Goal: Task Accomplishment & Management: Manage account settings

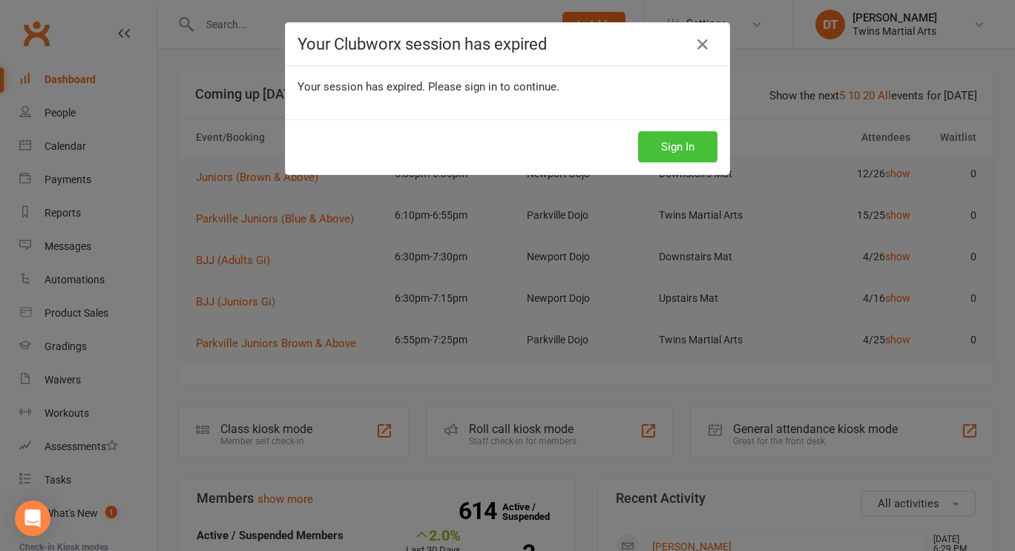
click at [661, 151] on button "Sign In" at bounding box center [677, 146] width 79 height 31
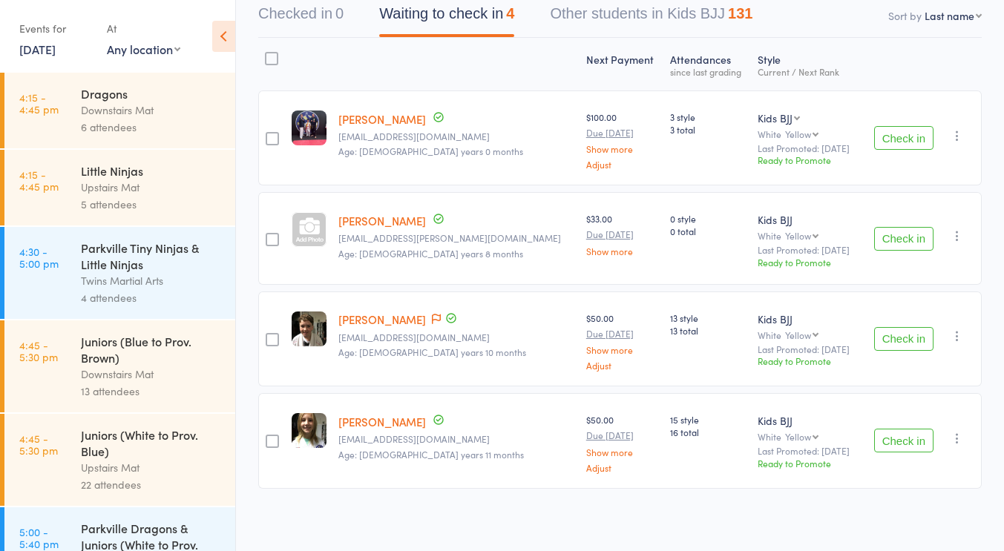
click at [140, 139] on div "Dragons Downstairs Mat 6 attendees" at bounding box center [158, 111] width 154 height 76
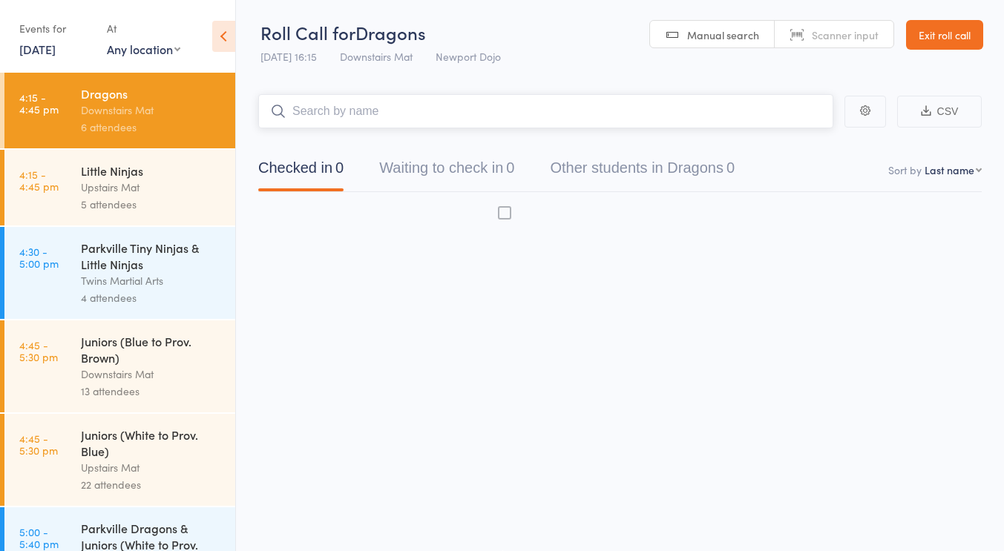
scroll to position [1, 0]
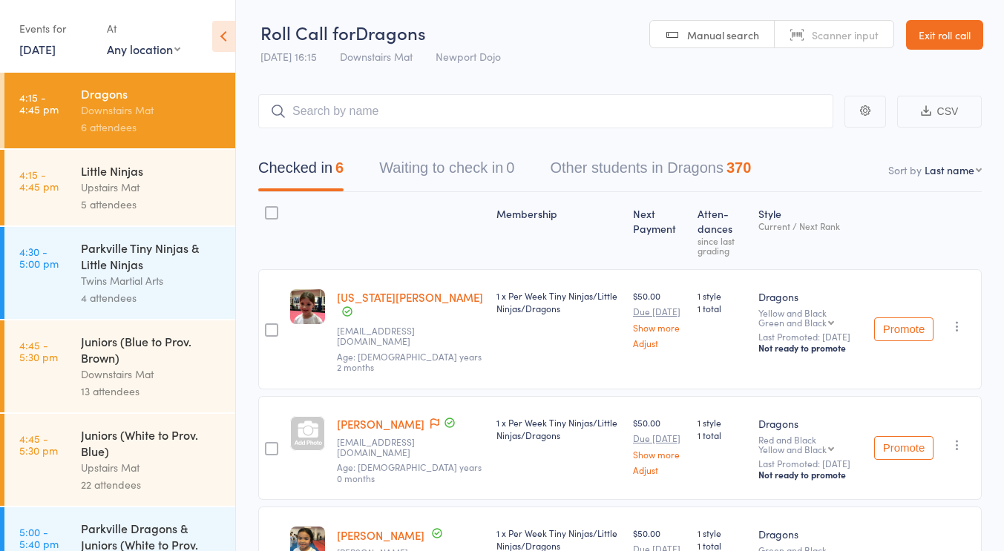
click at [159, 183] on div "Upstairs Mat" at bounding box center [152, 187] width 142 height 17
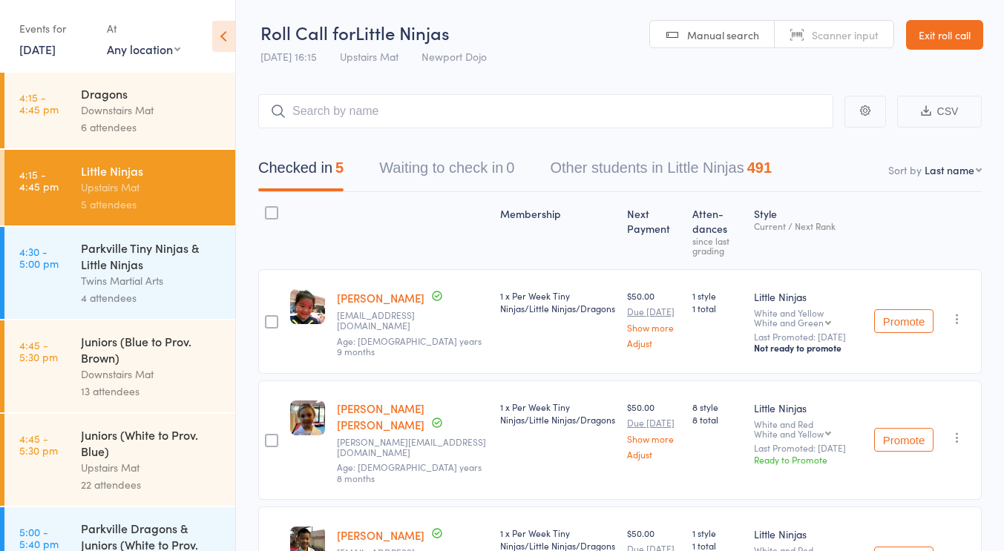
click at [143, 344] on div "Juniors (Blue to Prov. Brown)" at bounding box center [152, 349] width 142 height 33
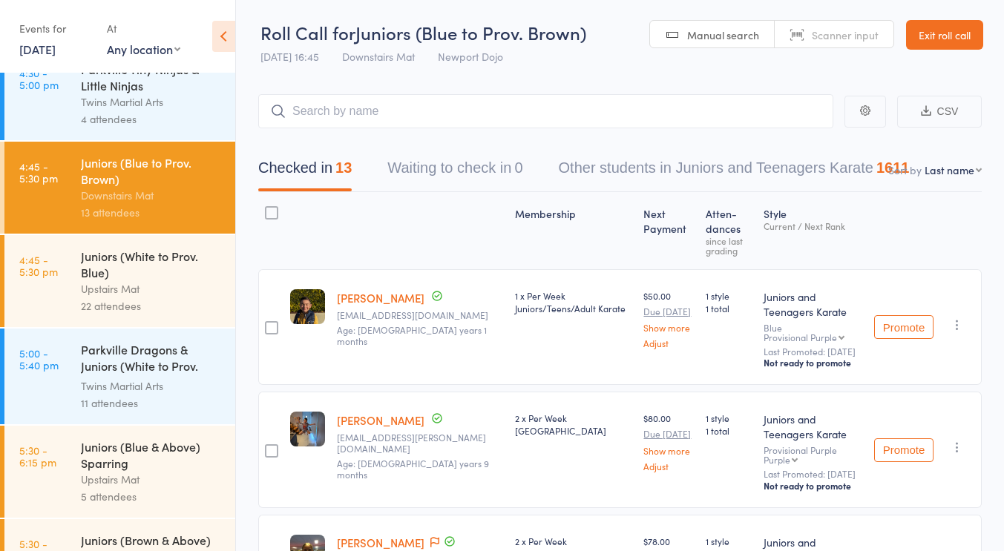
scroll to position [180, 0]
click at [117, 297] on div "Upstairs Mat" at bounding box center [152, 288] width 142 height 17
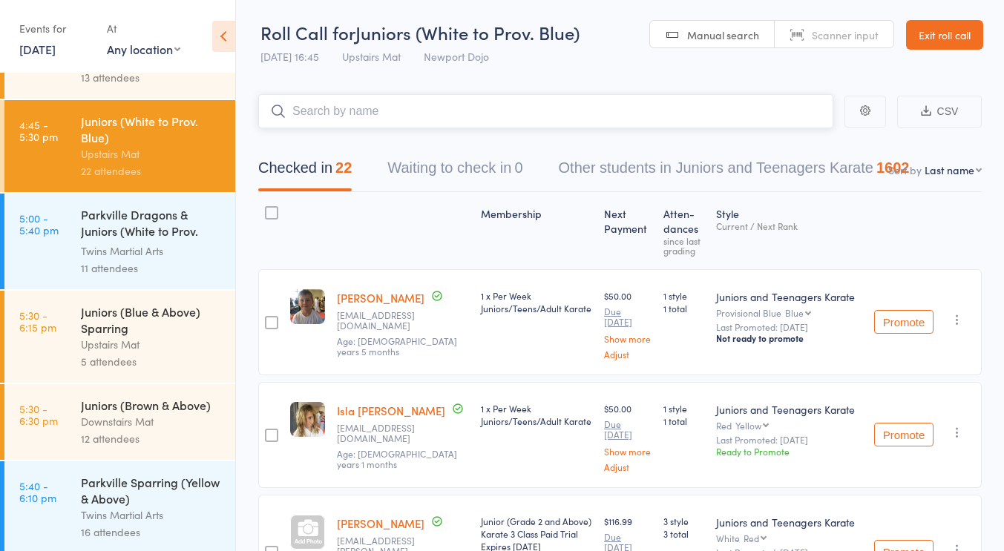
scroll to position [318, 0]
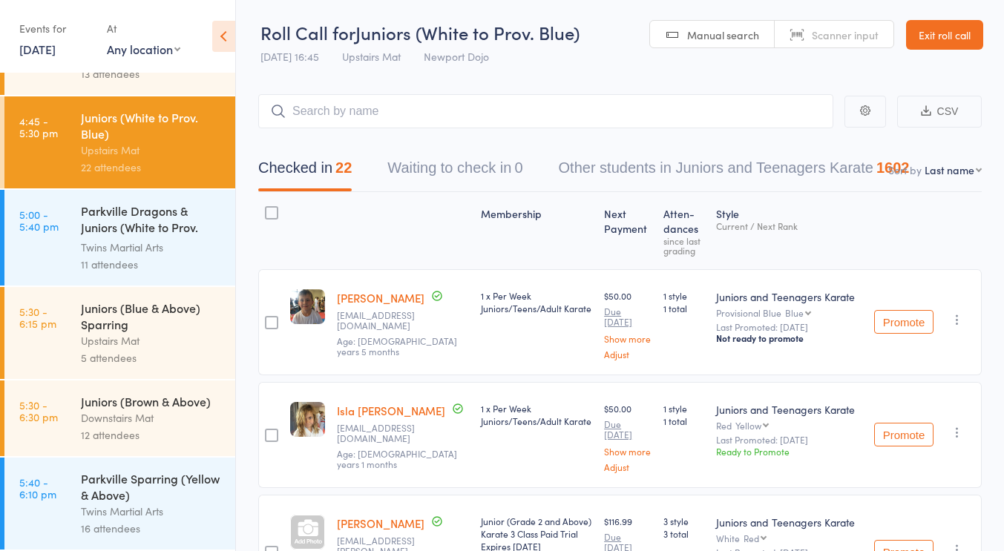
click at [159, 407] on div "Juniors (Brown & Above)" at bounding box center [152, 401] width 142 height 16
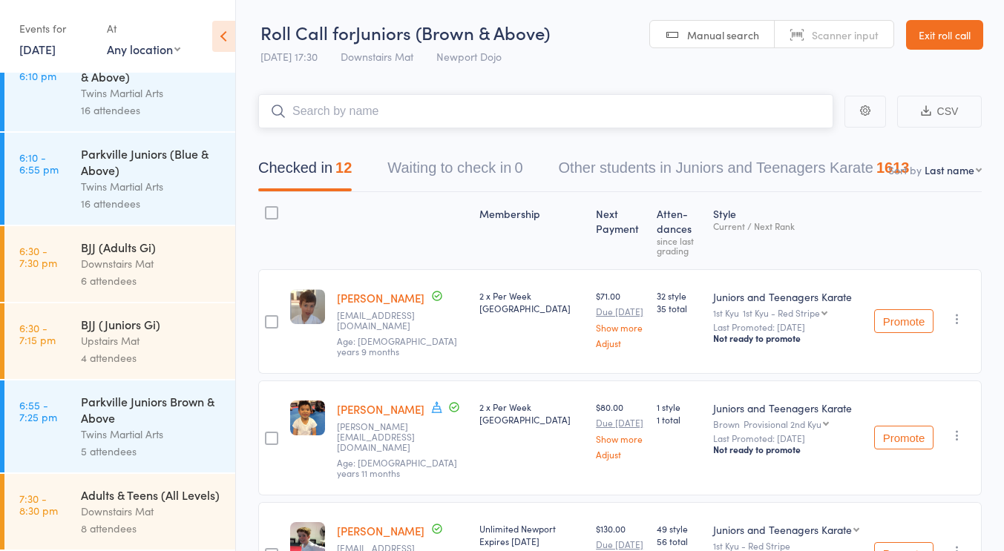
scroll to position [220, 0]
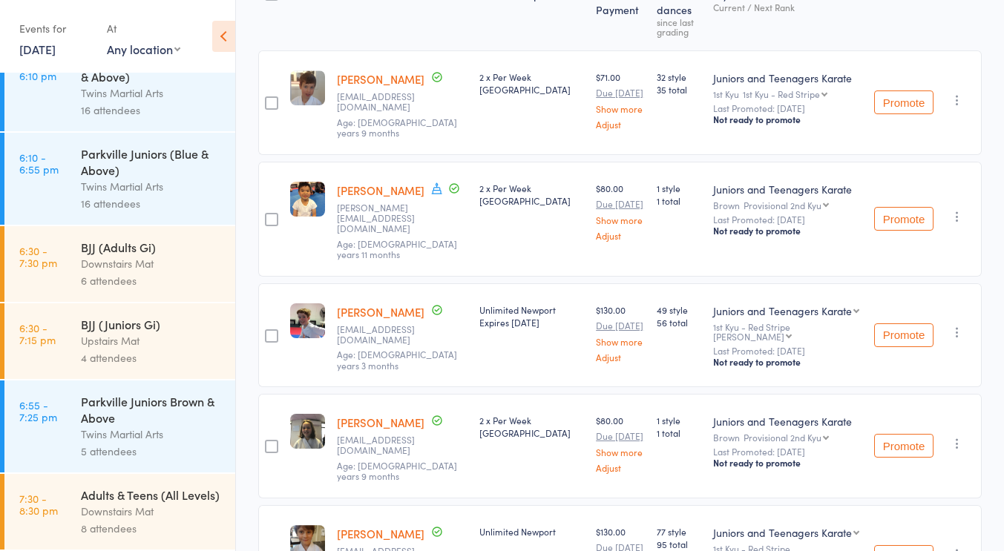
click at [145, 255] on div "Downstairs Mat" at bounding box center [152, 263] width 142 height 17
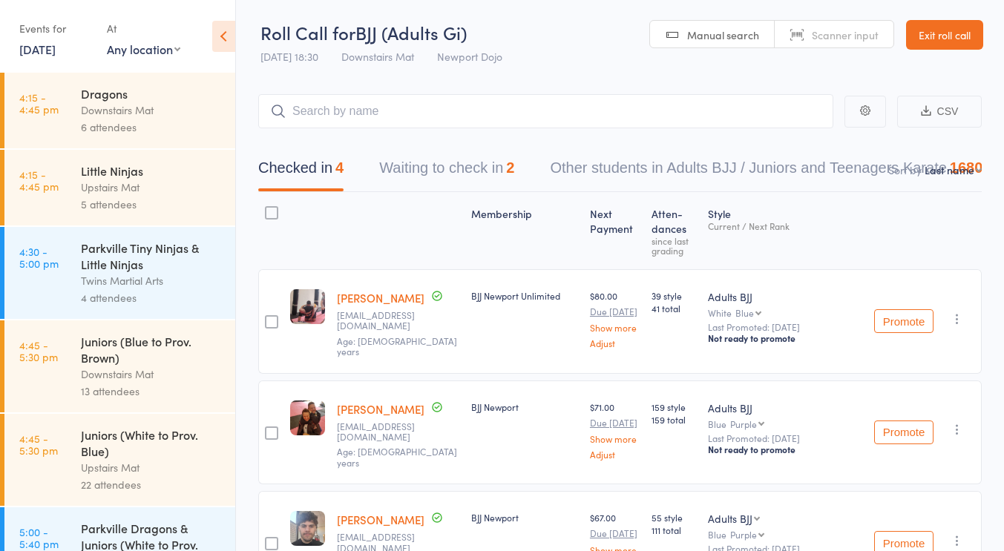
click at [466, 157] on button "Waiting to check in 2" at bounding box center [446, 171] width 135 height 39
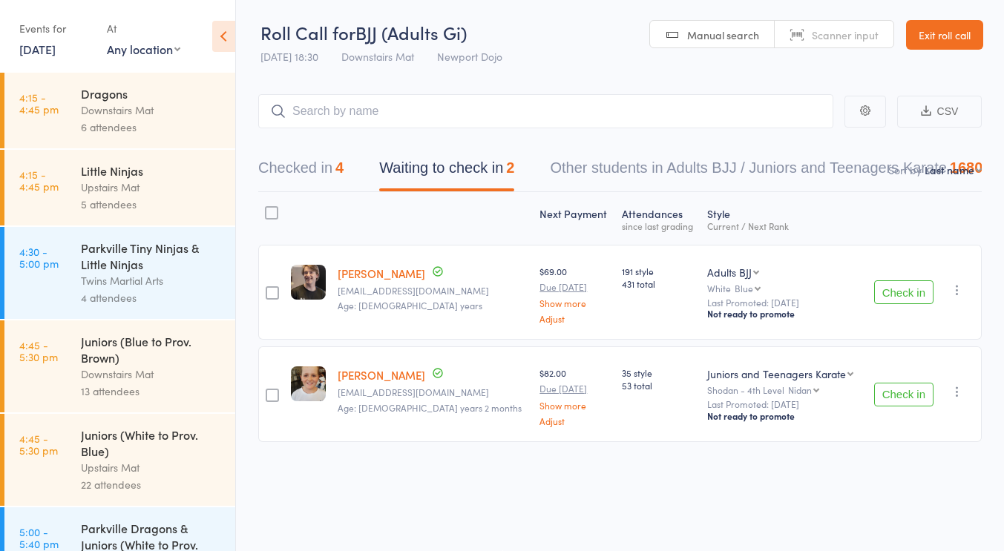
click at [277, 214] on div at bounding box center [271, 212] width 13 height 13
click at [268, 209] on input "checkbox" at bounding box center [268, 209] width 0 height 0
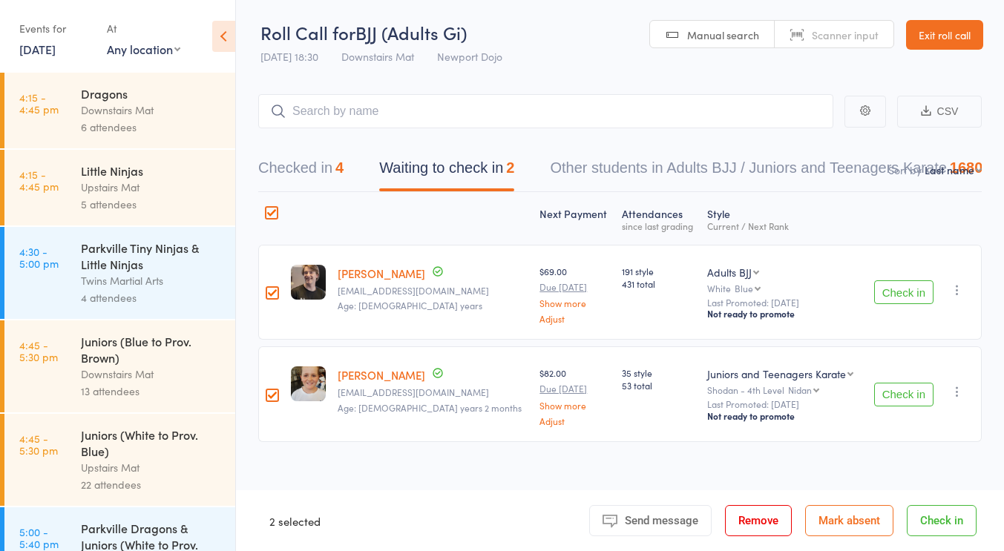
click at [749, 522] on button "Remove" at bounding box center [758, 520] width 67 height 31
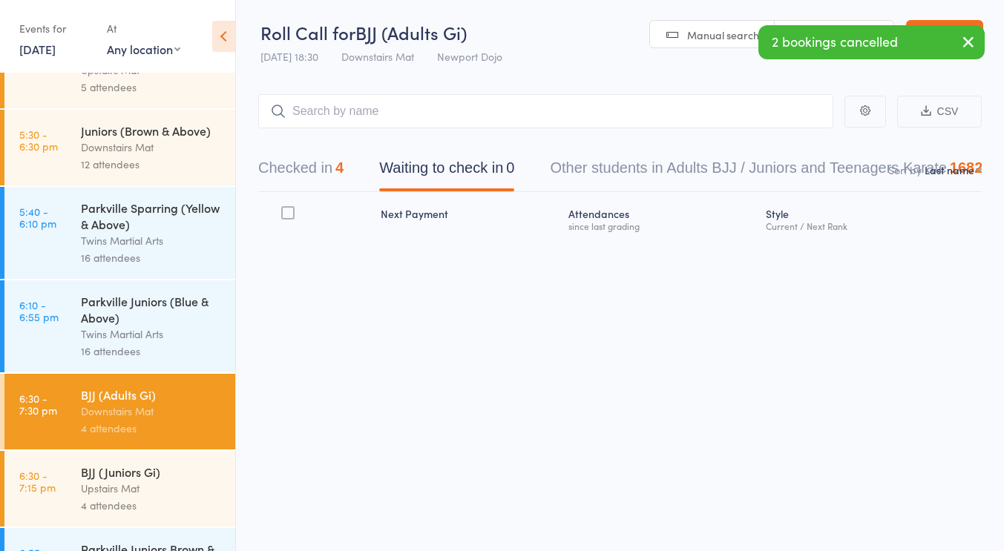
scroll to position [760, 0]
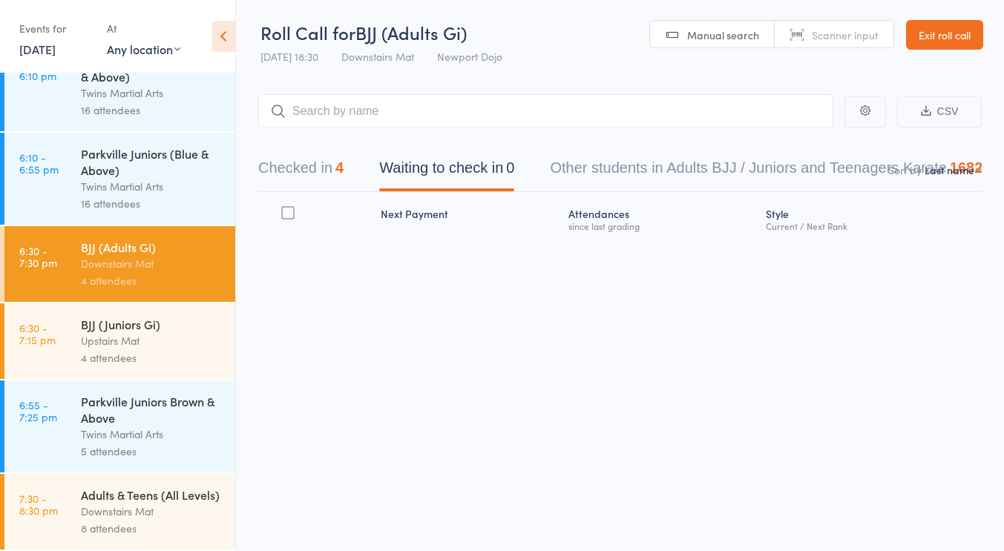
click at [42, 48] on link "16 Sep, 2025" at bounding box center [37, 49] width 36 height 16
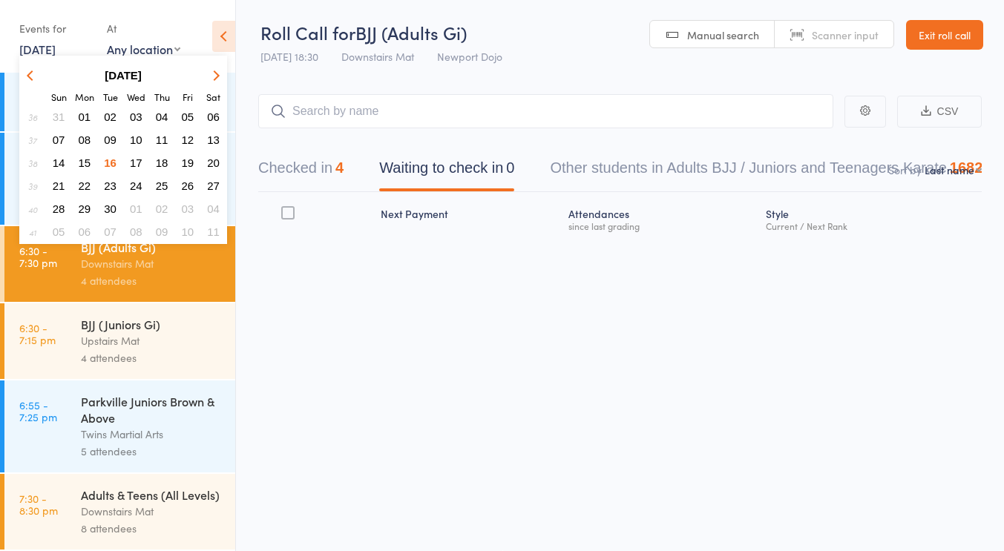
click at [85, 160] on span "15" at bounding box center [85, 163] width 13 height 13
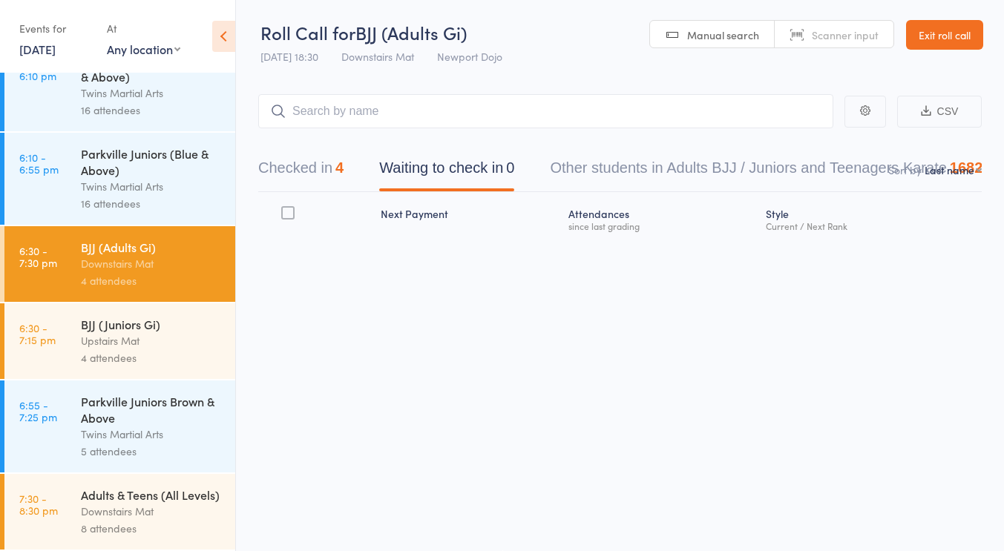
scroll to position [666, 0]
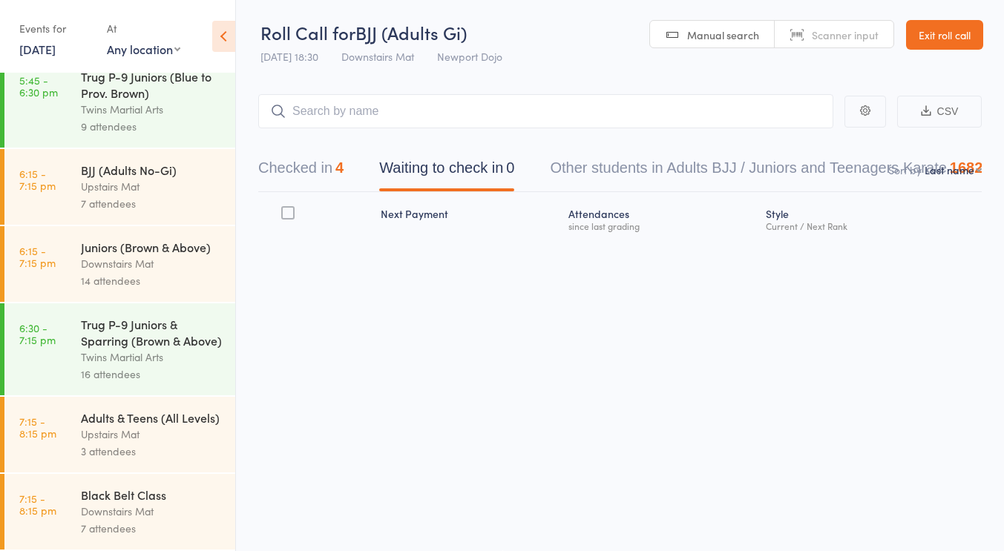
click at [143, 303] on div "Trug P-9 Juniors & Sparring (Brown & Above) Twins Martial Arts 16 attendees" at bounding box center [158, 349] width 154 height 92
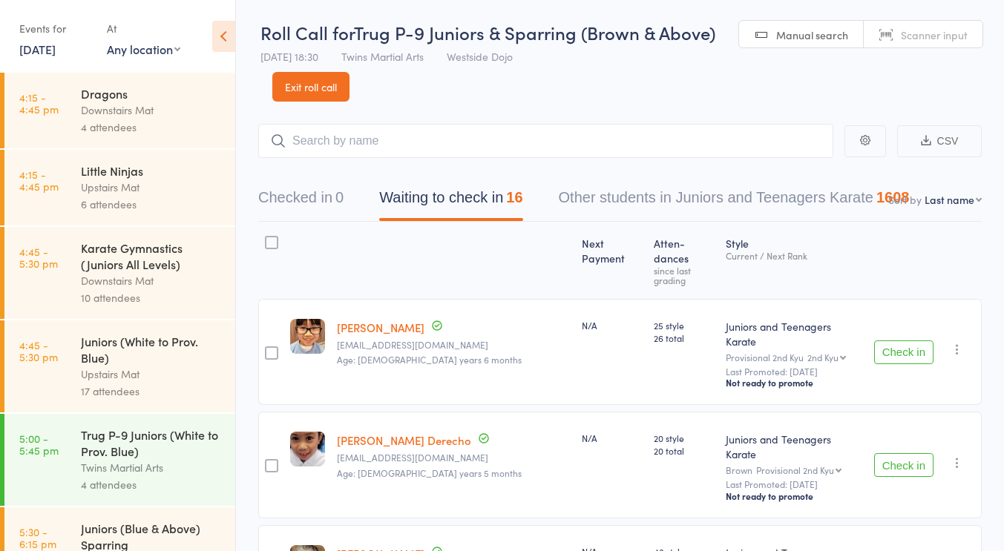
click at [272, 246] on div at bounding box center [271, 242] width 13 height 13
click at [268, 238] on input "checkbox" at bounding box center [268, 238] width 0 height 0
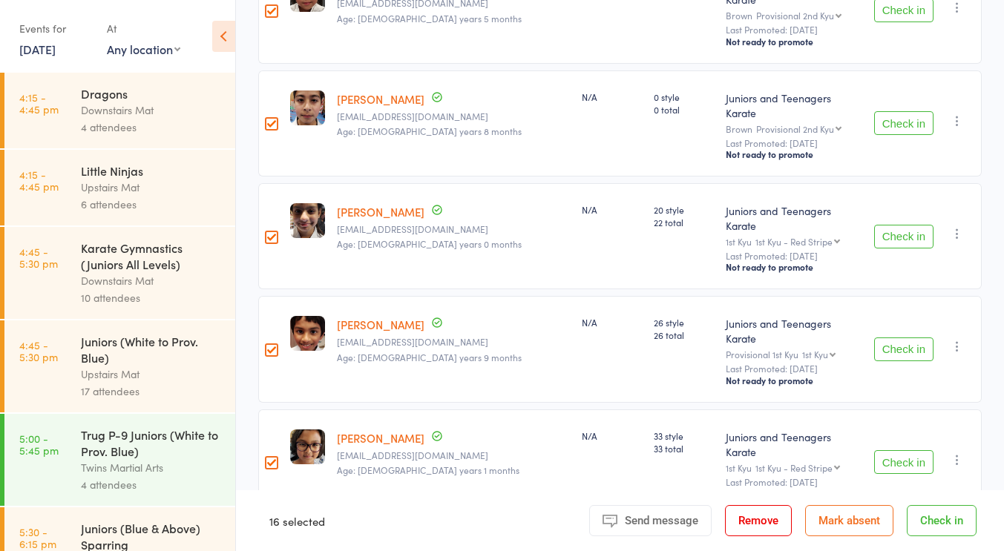
scroll to position [1349, 0]
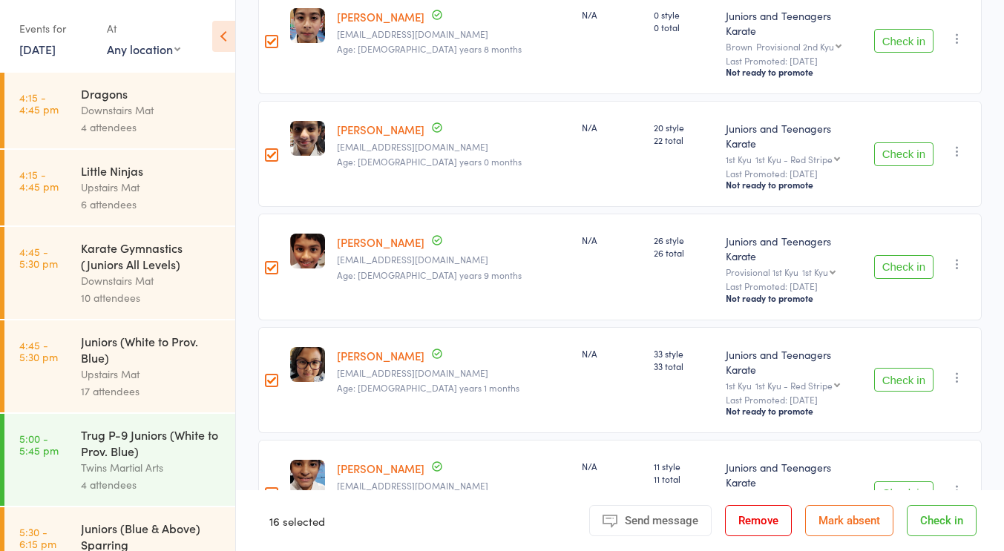
click at [928, 510] on button "Check in" at bounding box center [942, 520] width 70 height 31
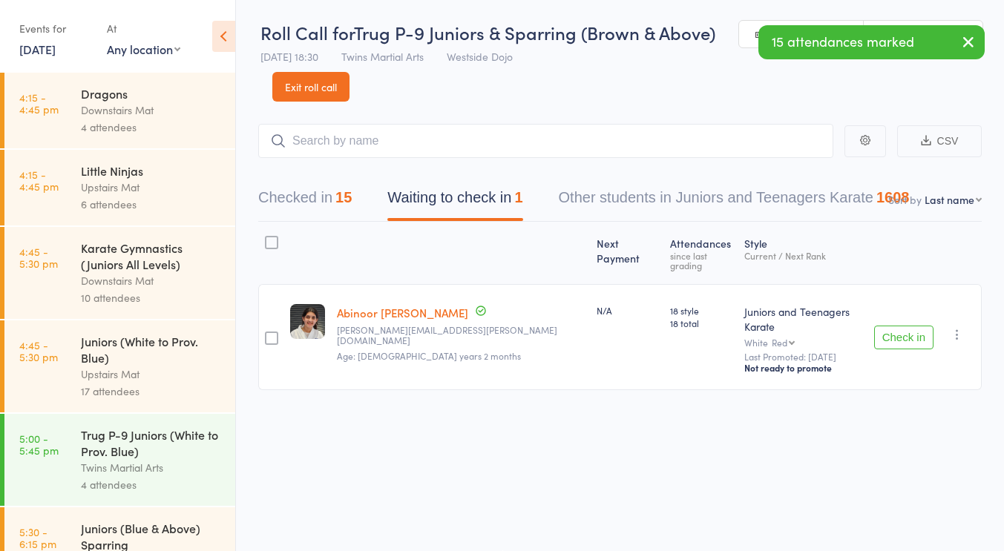
scroll to position [0, 0]
click at [956, 328] on icon "button" at bounding box center [957, 335] width 15 height 15
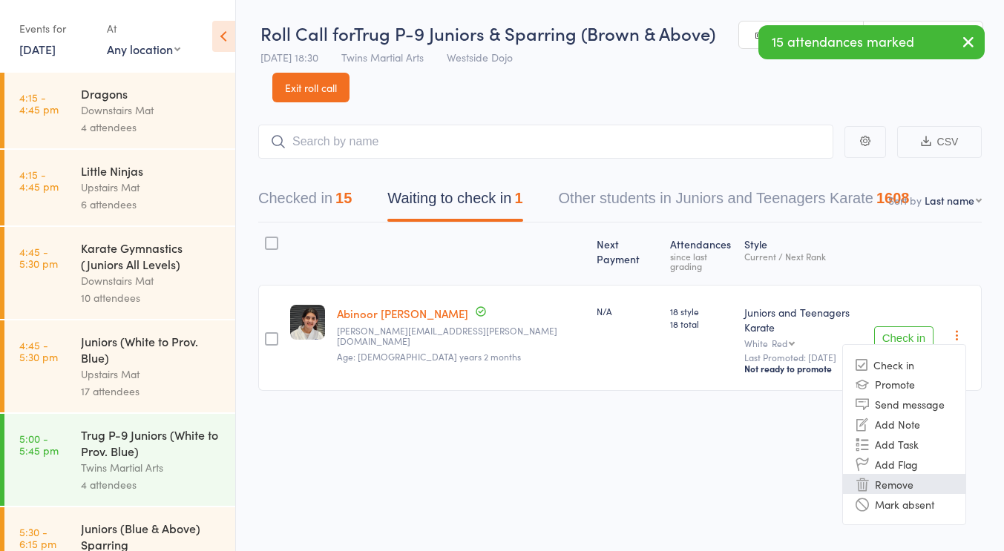
click at [899, 474] on li "Remove" at bounding box center [904, 484] width 122 height 20
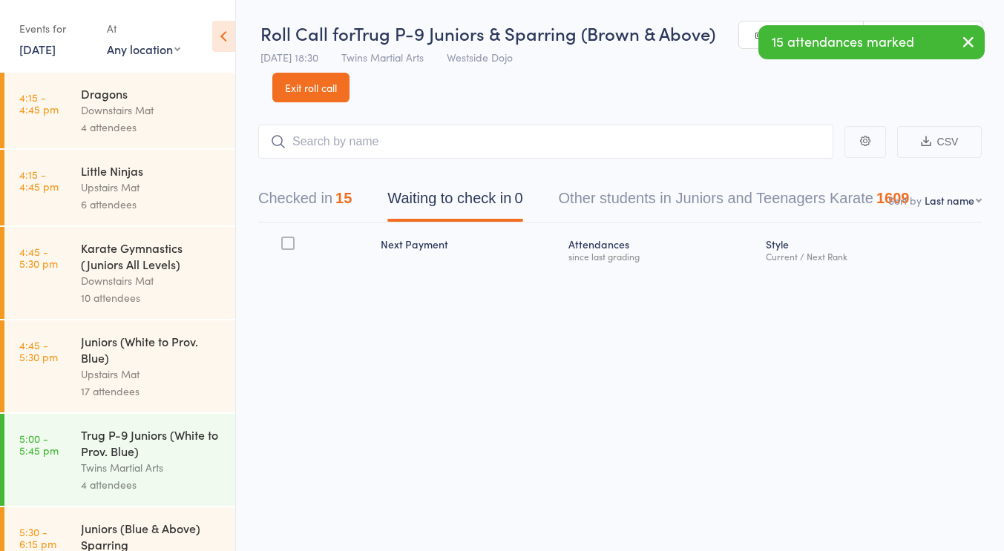
click at [57, 61] on div "Events for 15 Sep, 2025 15 Sep, 2025 September 2025 Sun Mon Tue Wed Thu Fri Sat…" at bounding box center [117, 37] width 235 height 75
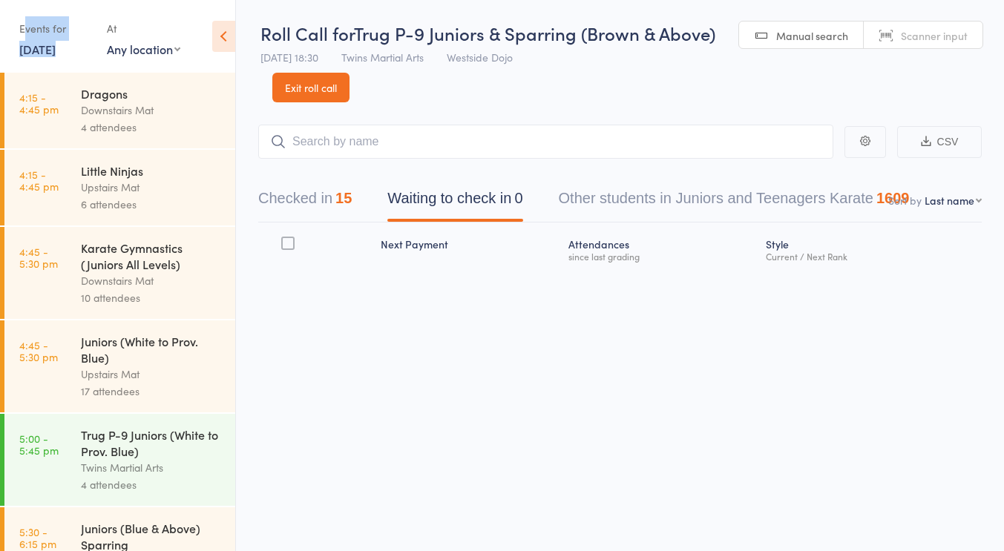
drag, startPoint x: 55, startPoint y: 50, endPoint x: 27, endPoint y: 36, distance: 30.9
click at [27, 36] on div "Events for 15 Sep, 2025 15 Sep, 2025 September 2025 Sun Mon Tue Wed Thu Fri Sat…" at bounding box center [55, 38] width 73 height 44
click at [31, 54] on link "15 Sep, 2025" at bounding box center [37, 49] width 36 height 16
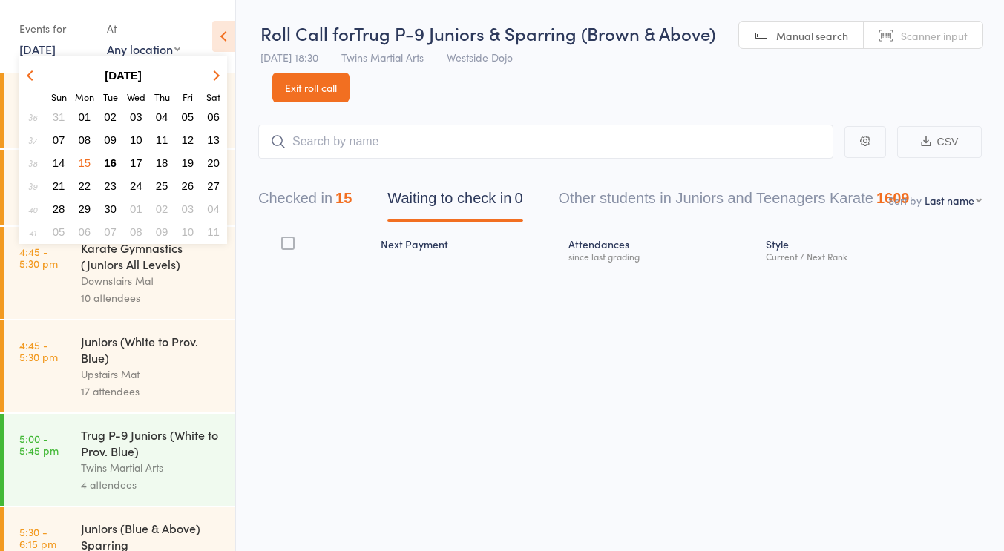
click at [111, 157] on span "16" at bounding box center [110, 163] width 13 height 13
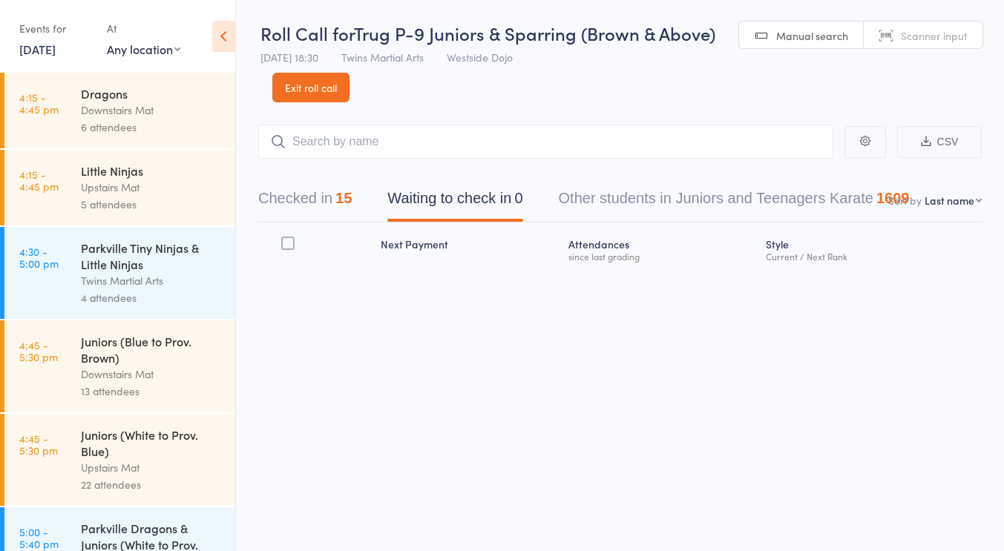
click at [47, 59] on div "Events for 16 Sep, 2025 D Sep, YYYY September 2025 Sun Mon Tue Wed Thu Fri Sat …" at bounding box center [55, 38] width 73 height 44
click at [46, 57] on div "Events for 16 Sep, 2025 D Sep, YYYY September 2025 Sun Mon Tue Wed Thu Fri Sat …" at bounding box center [55, 38] width 73 height 44
click at [44, 49] on link "16 Sep, 2025" at bounding box center [37, 49] width 36 height 16
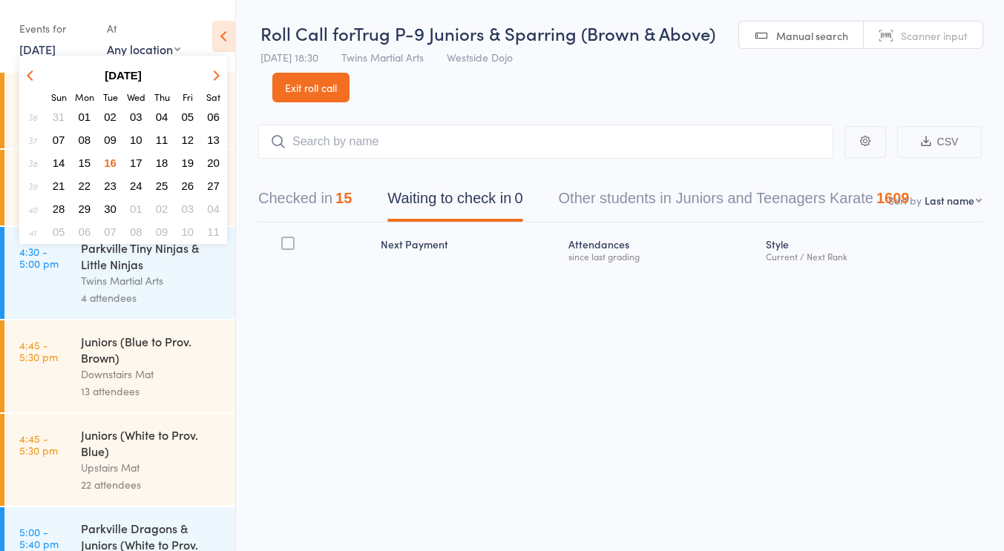
click at [130, 152] on td "17" at bounding box center [136, 163] width 24 height 22
click at [131, 157] on span "17" at bounding box center [136, 163] width 13 height 13
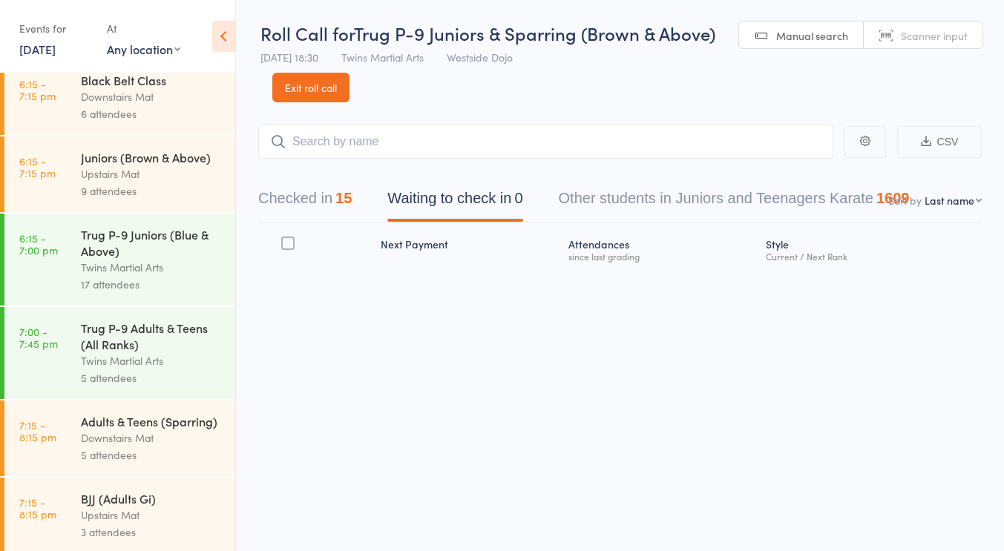
scroll to position [835, 0]
